Goal: Communication & Community: Answer question/provide support

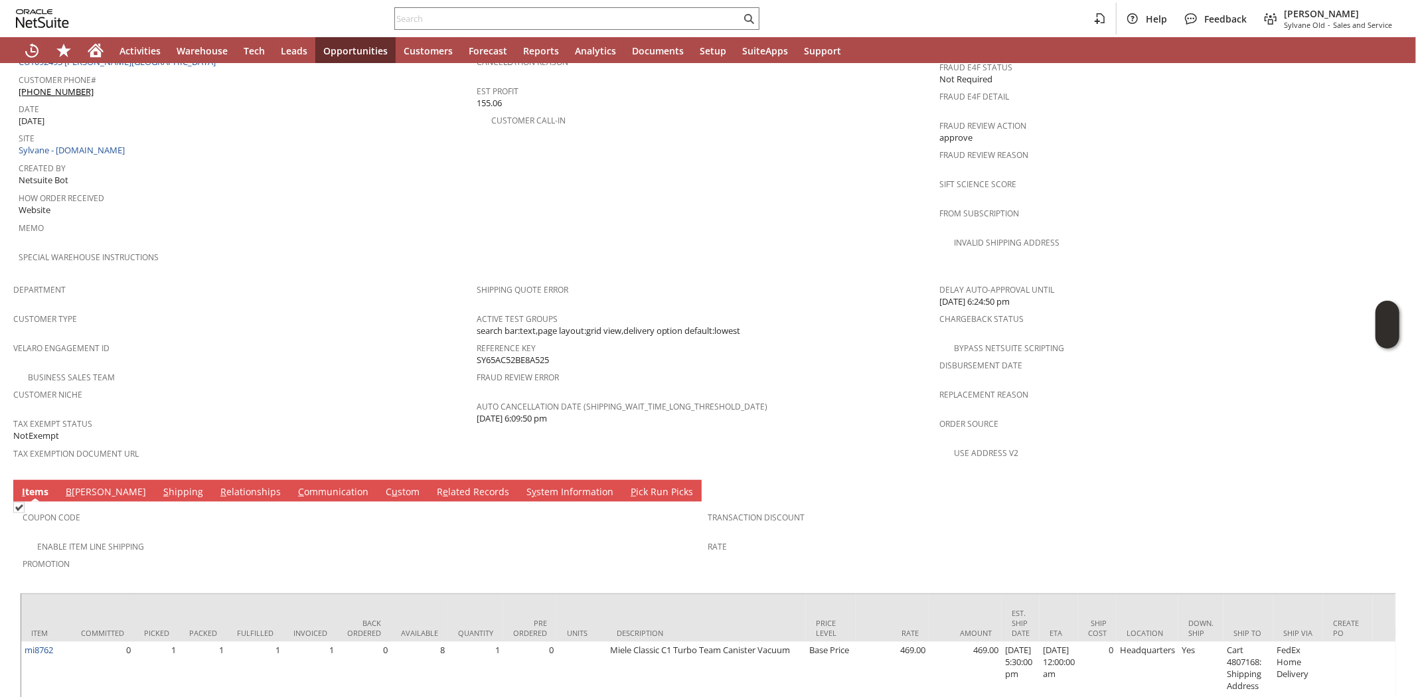
scroll to position [667, 0]
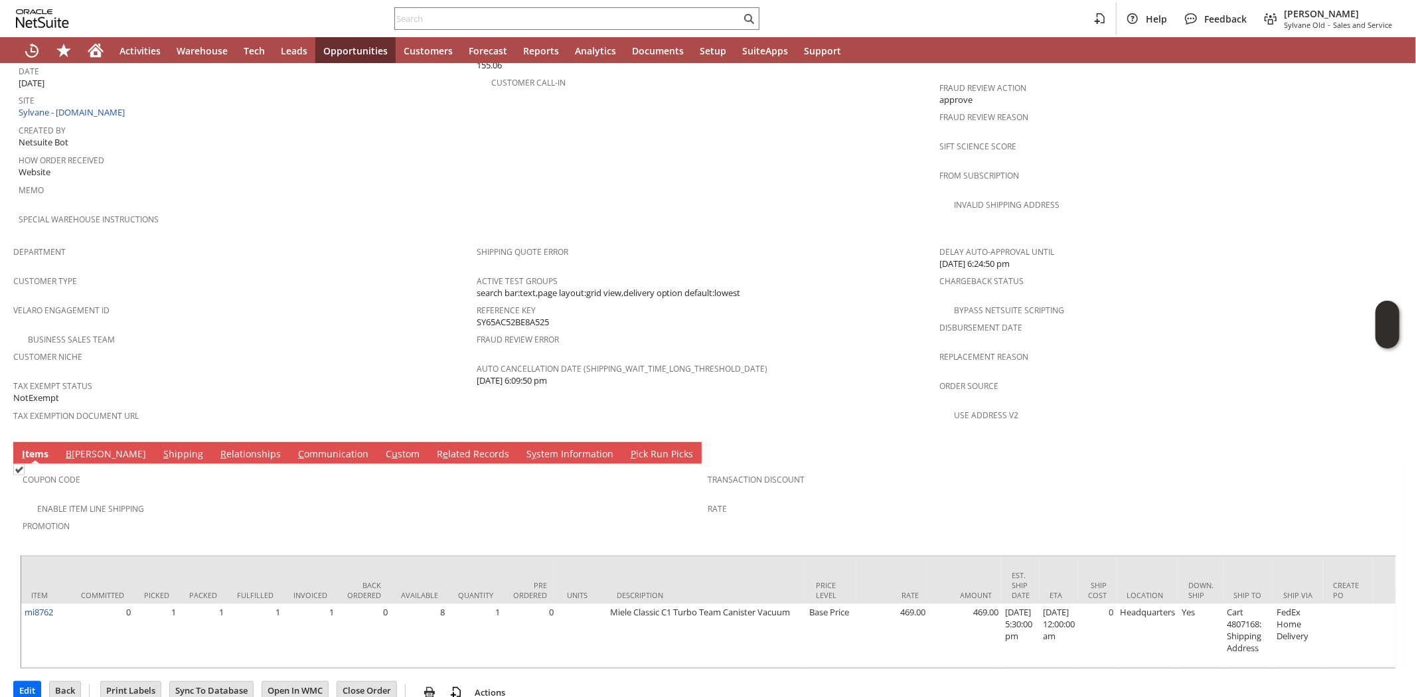
click at [295, 447] on link "C ommunication" at bounding box center [333, 454] width 77 height 15
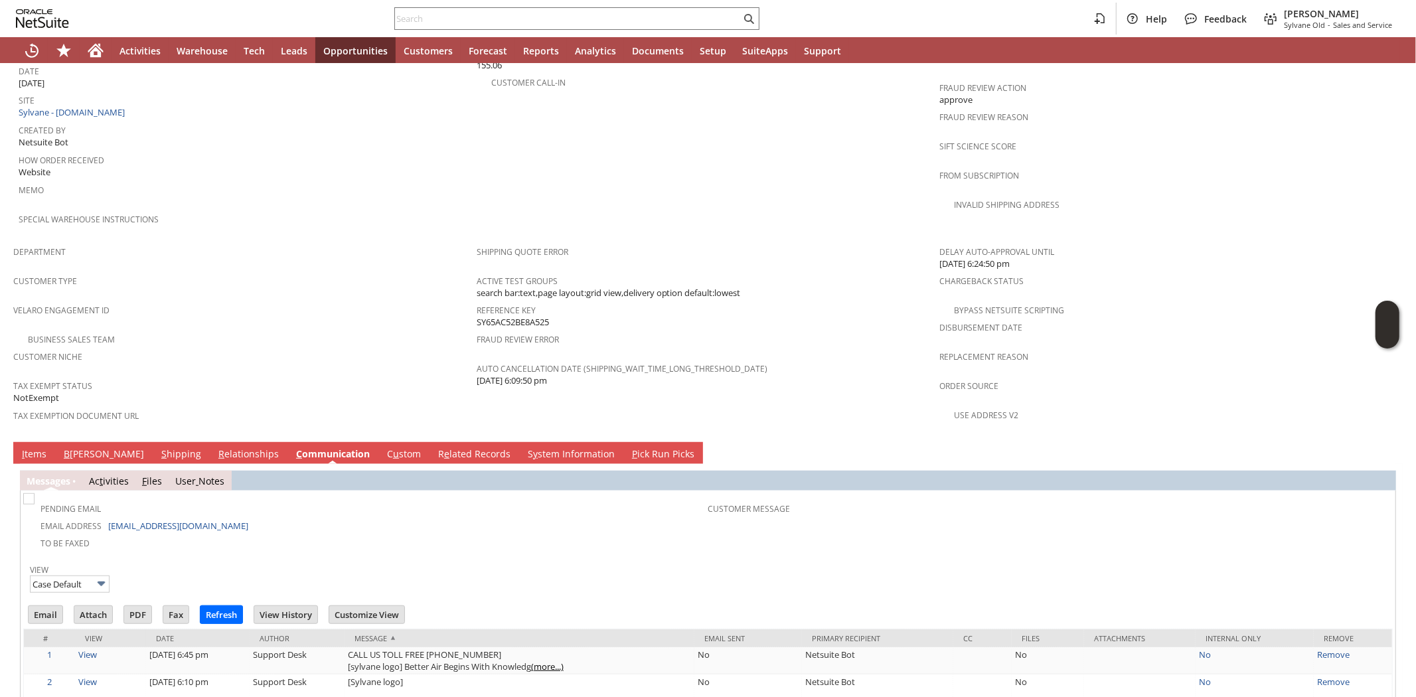
scroll to position [0, 0]
click at [27, 442] on td "I tems" at bounding box center [34, 453] width 42 height 22
click at [31, 447] on link "I tems" at bounding box center [34, 454] width 31 height 15
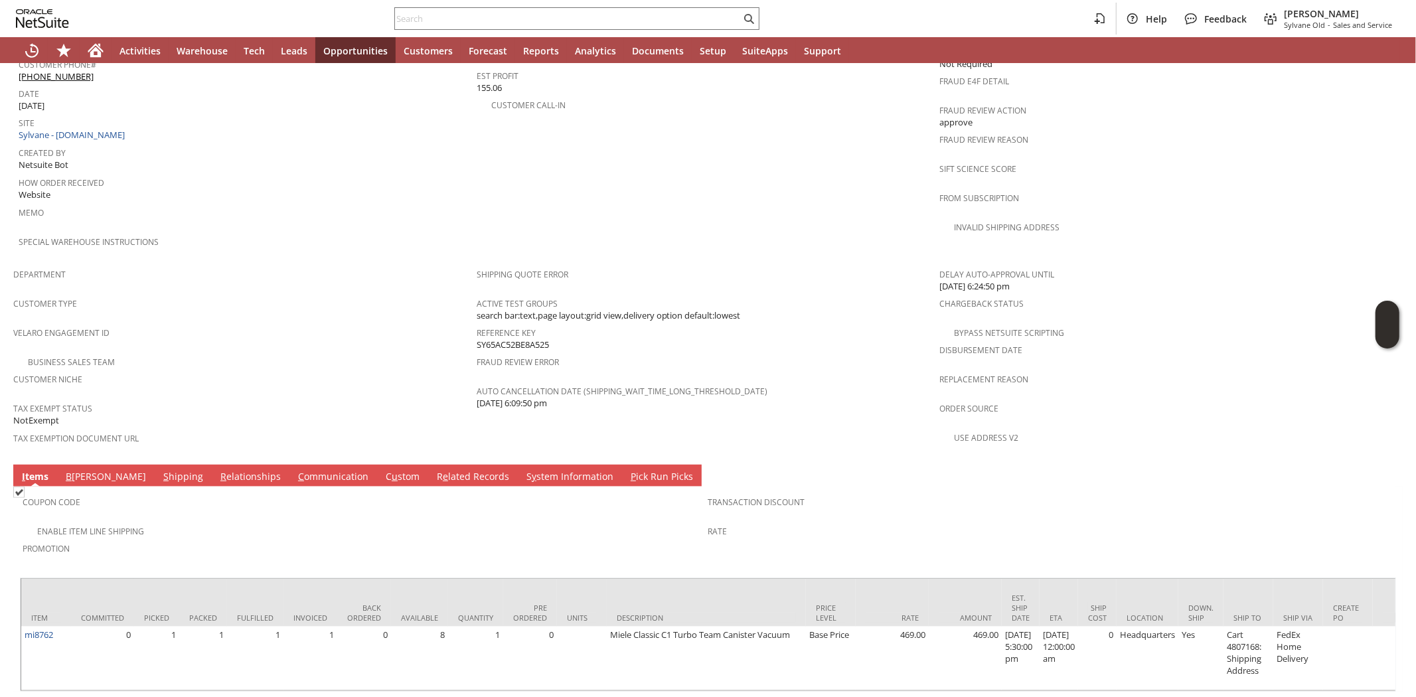
scroll to position [667, 0]
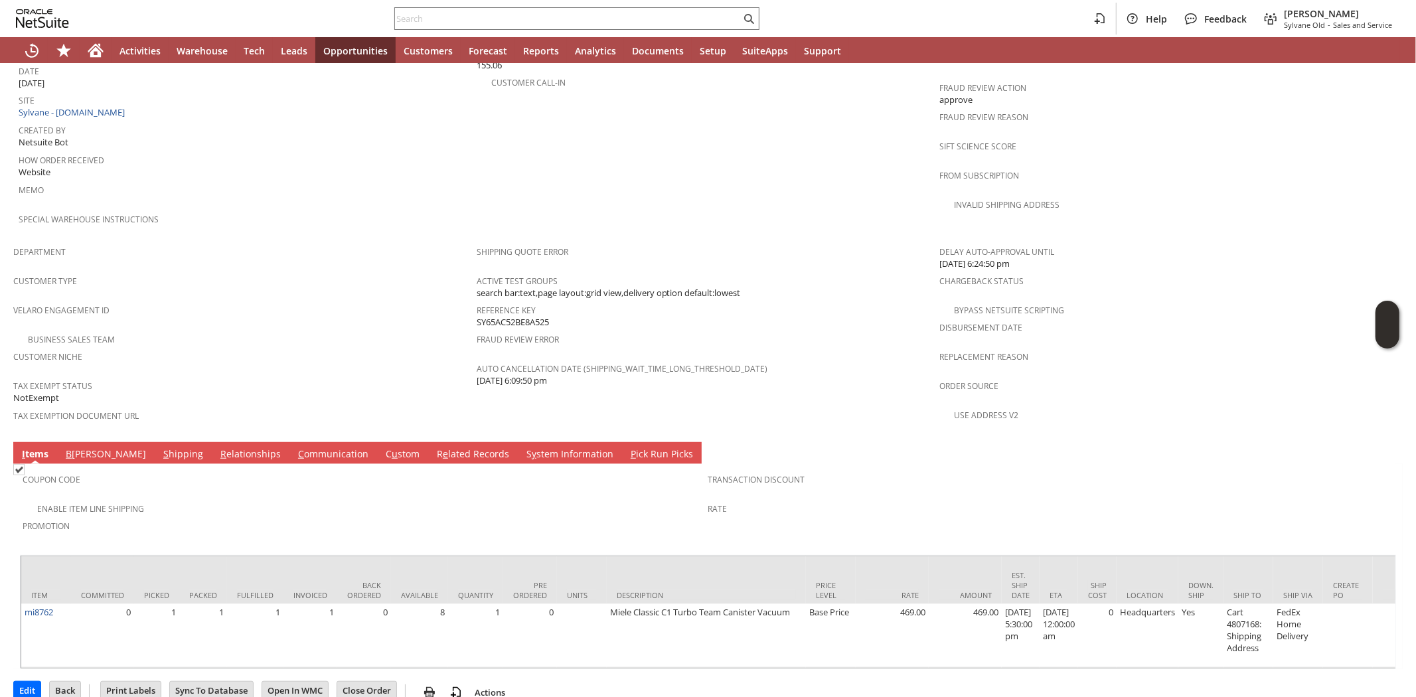
click at [295, 447] on link "C ommunication" at bounding box center [333, 454] width 77 height 15
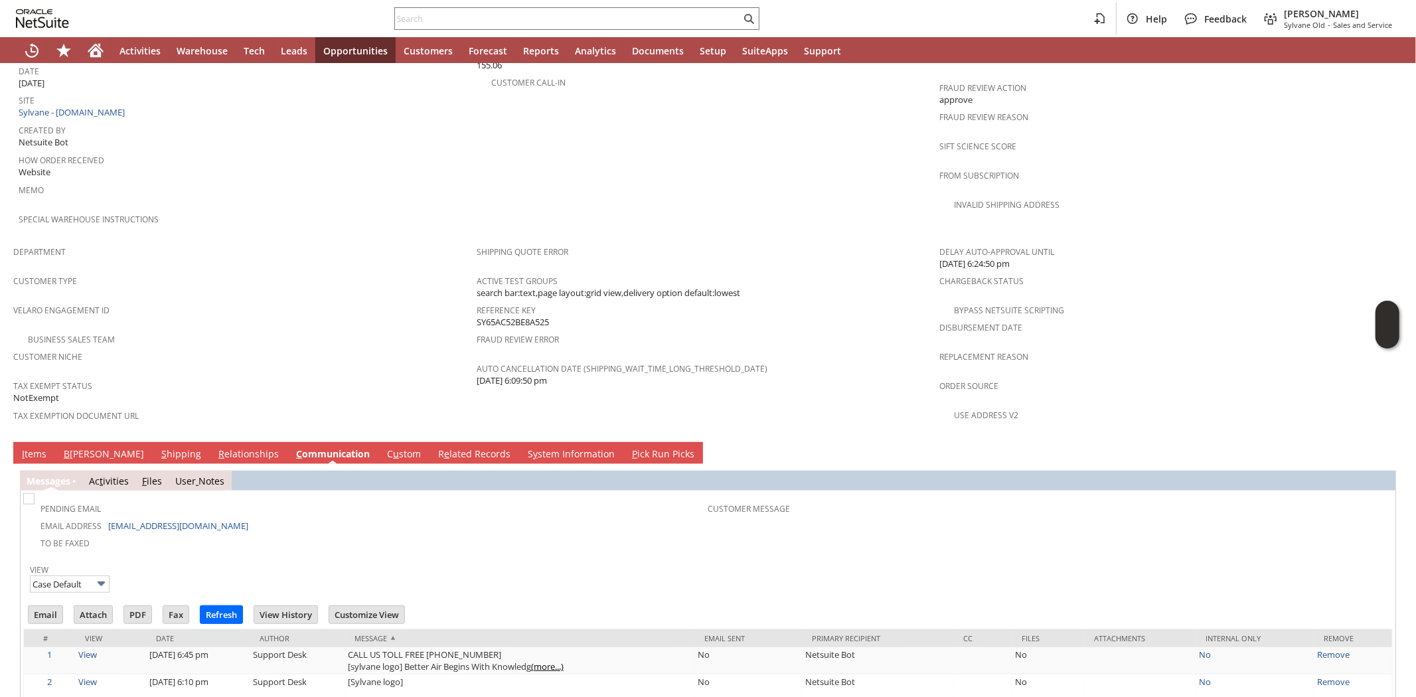
scroll to position [0, 0]
click at [46, 606] on input "Email" at bounding box center [46, 614] width 34 height 17
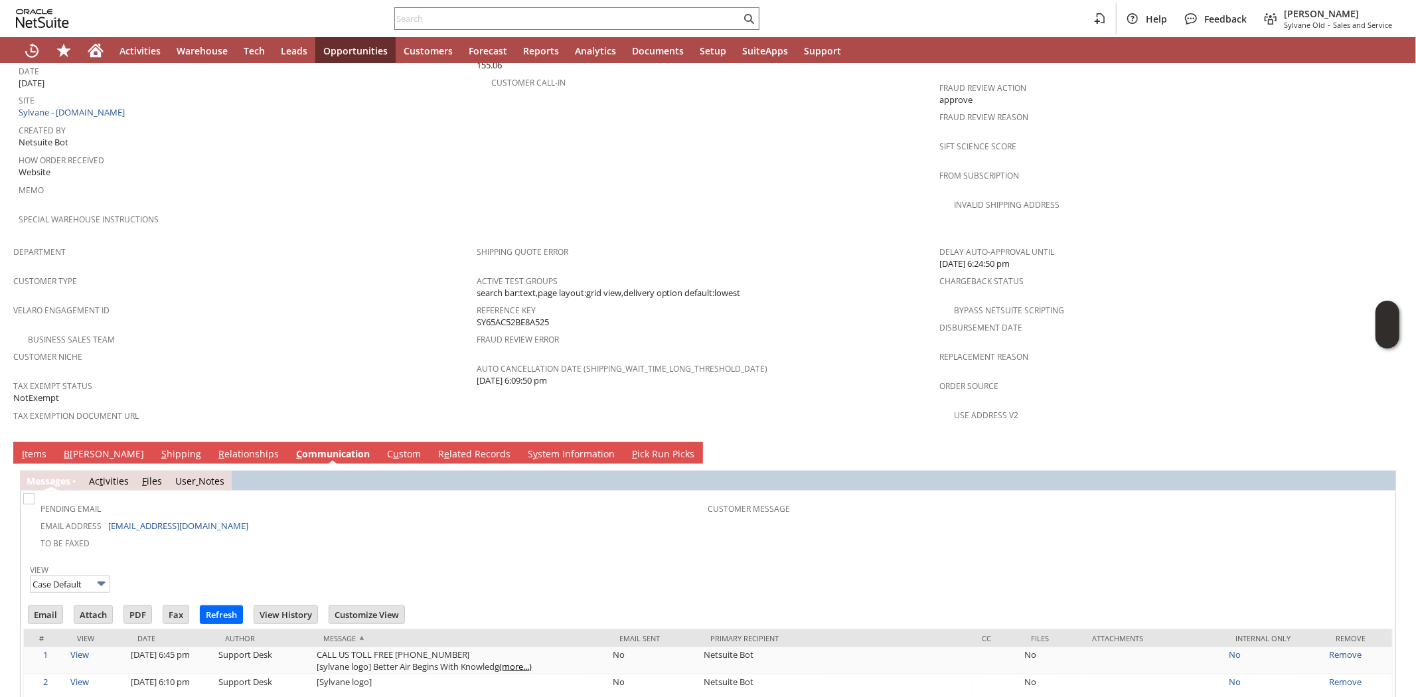
scroll to position [372, 0]
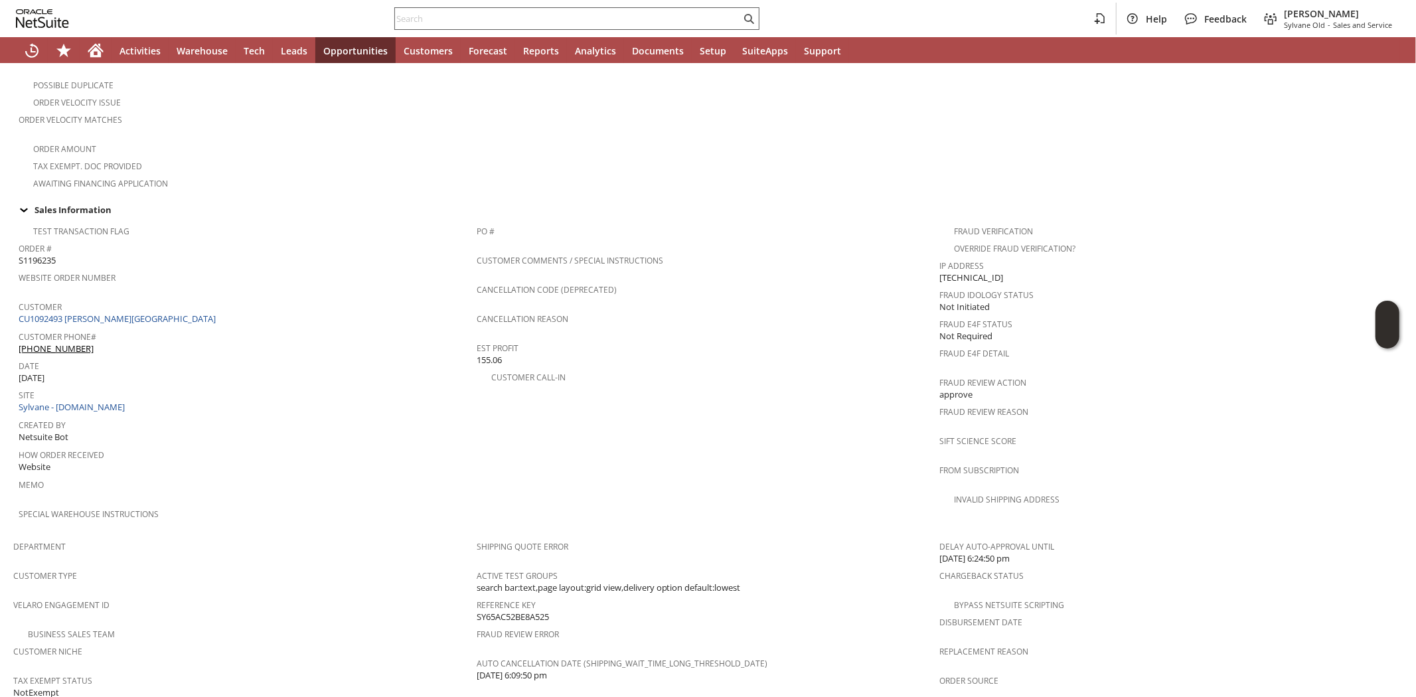
click at [542, 12] on input "text" at bounding box center [568, 19] width 346 height 16
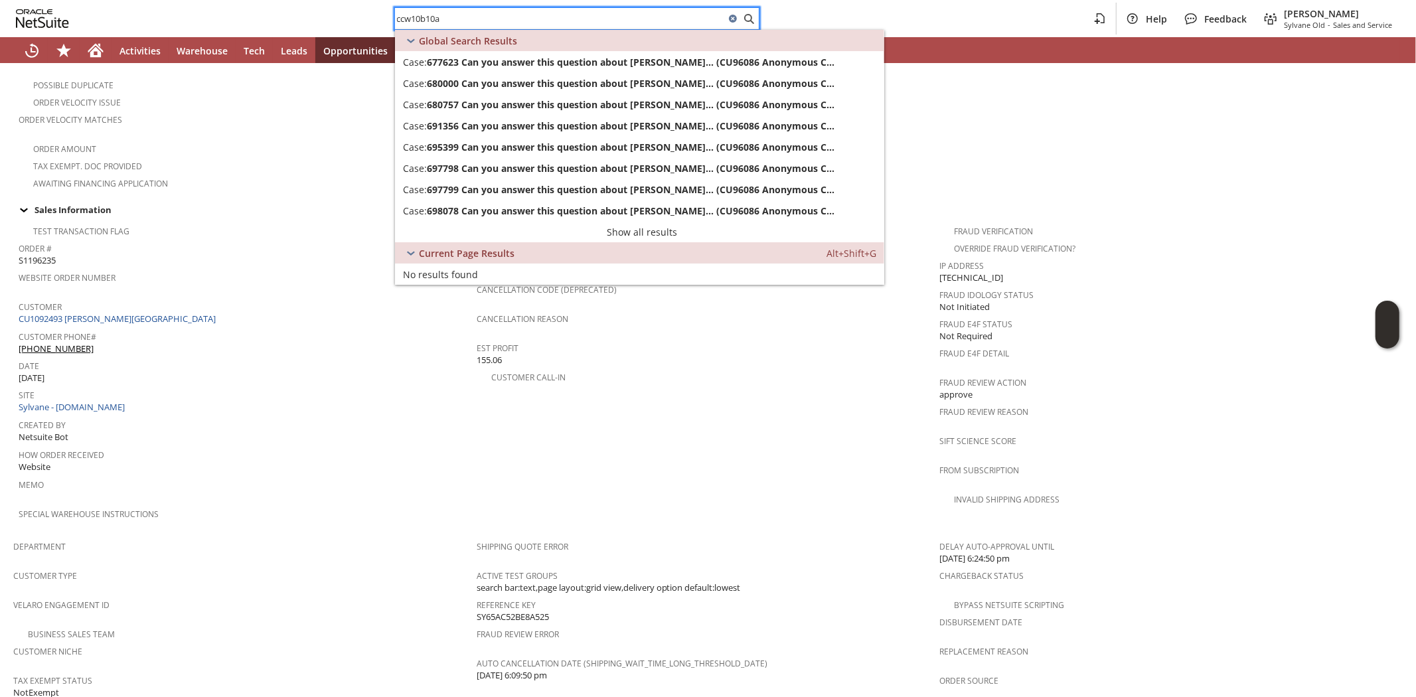
click at [412, 21] on input "ccw10b10a" at bounding box center [560, 19] width 330 height 16
type input "ccw10b10a"
